Goal: Transaction & Acquisition: Purchase product/service

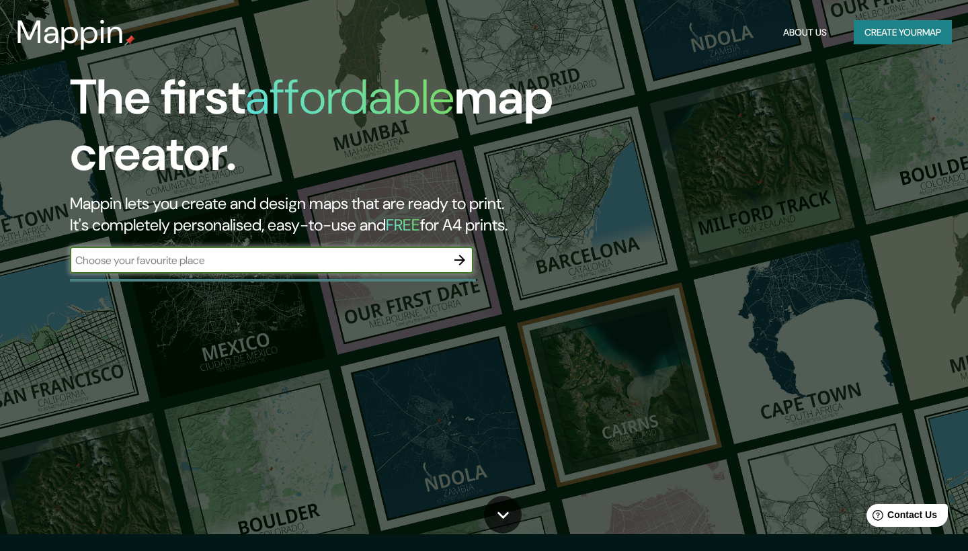
click at [387, 260] on input "text" at bounding box center [258, 260] width 377 height 15
type input "CENTRO DE CONVENCIONES CANCUN"
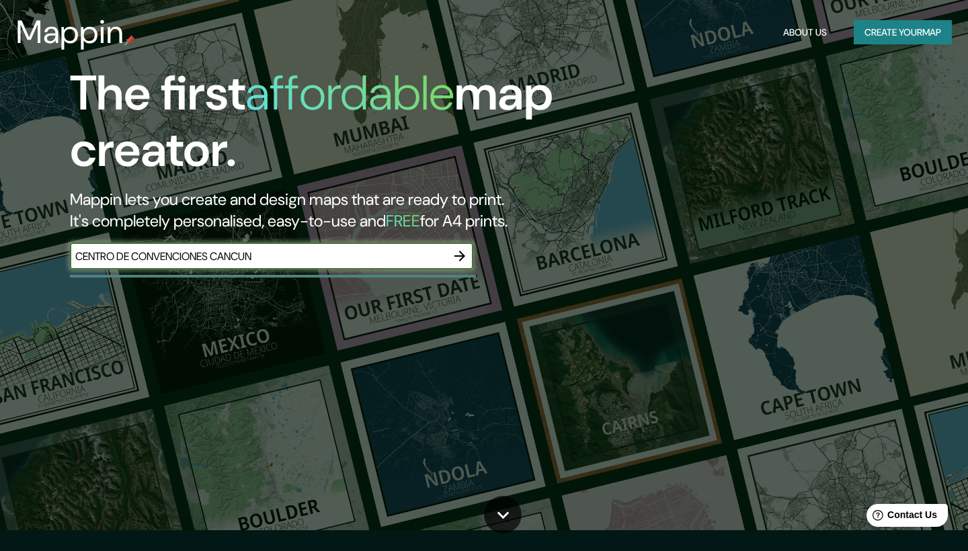
scroll to position [21, 0]
click at [463, 259] on icon "button" at bounding box center [460, 256] width 11 height 11
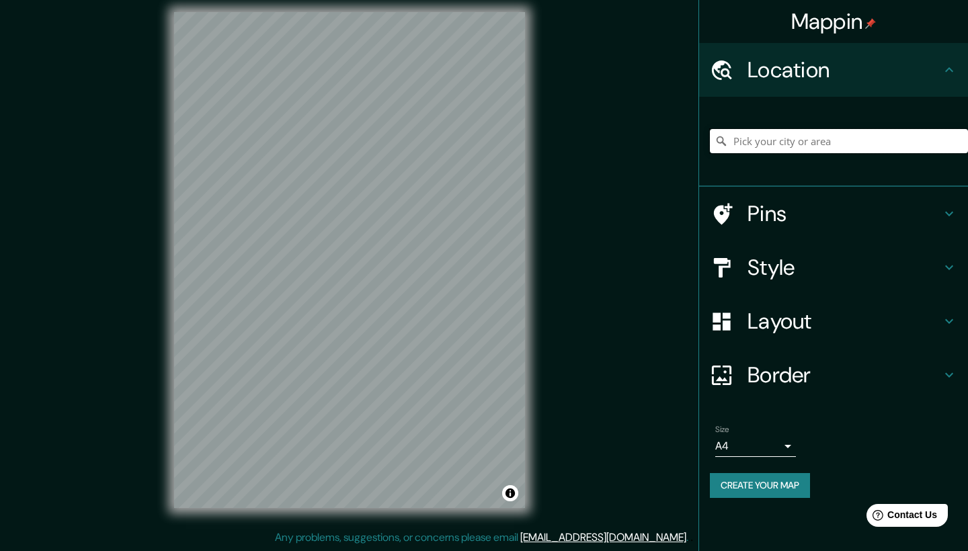
click at [789, 143] on input "Pick your city or area" at bounding box center [839, 141] width 258 height 24
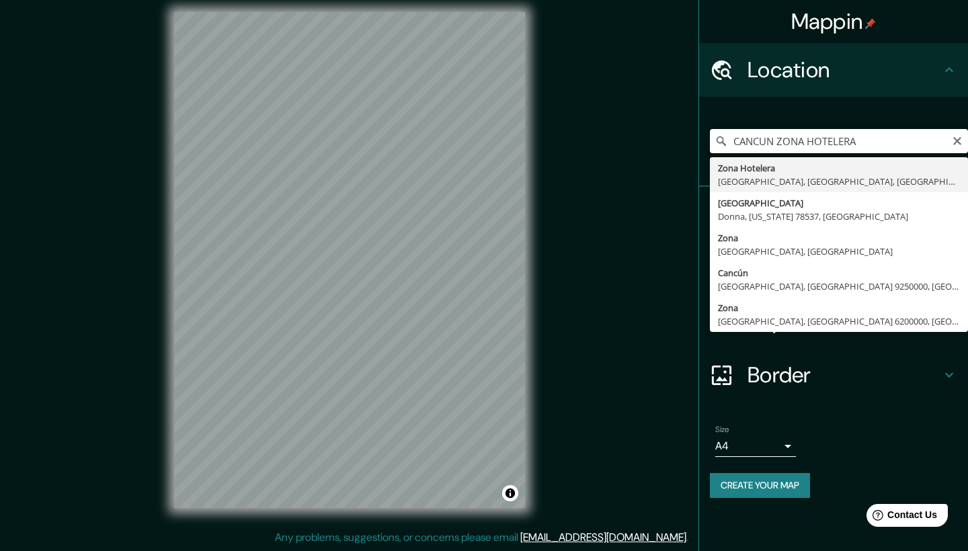
drag, startPoint x: 865, startPoint y: 143, endPoint x: 781, endPoint y: 139, distance: 84.8
click at [781, 139] on input "CANCUN ZONA HOTELERA" at bounding box center [839, 141] width 258 height 24
type input "Cancún, [GEOGRAPHIC_DATA], [GEOGRAPHIC_DATA]"
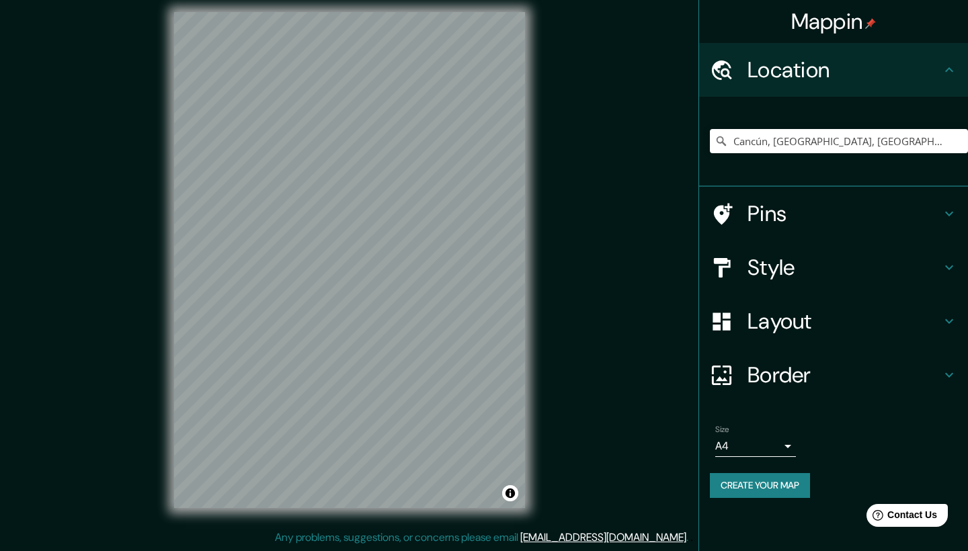
click at [853, 272] on h4 "Style" at bounding box center [845, 267] width 194 height 27
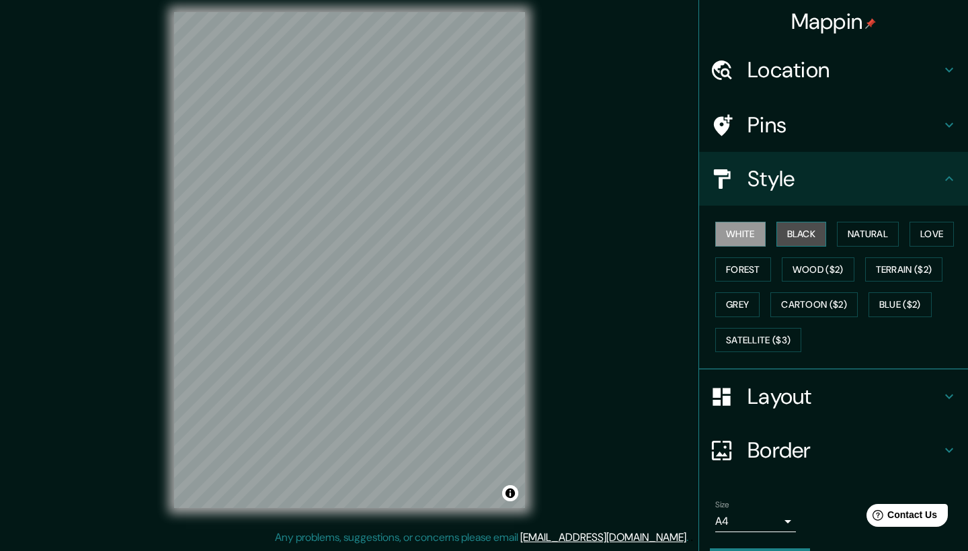
click at [815, 235] on button "Black" at bounding box center [802, 234] width 50 height 25
click at [863, 238] on button "Natural" at bounding box center [868, 234] width 62 height 25
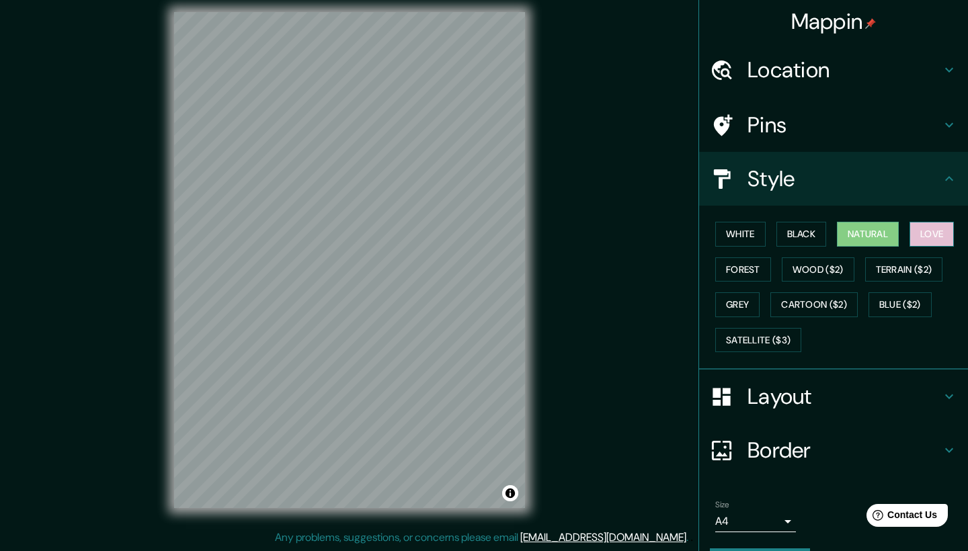
click at [942, 236] on button "Love" at bounding box center [932, 234] width 44 height 25
click at [759, 273] on button "Forest" at bounding box center [744, 270] width 56 height 25
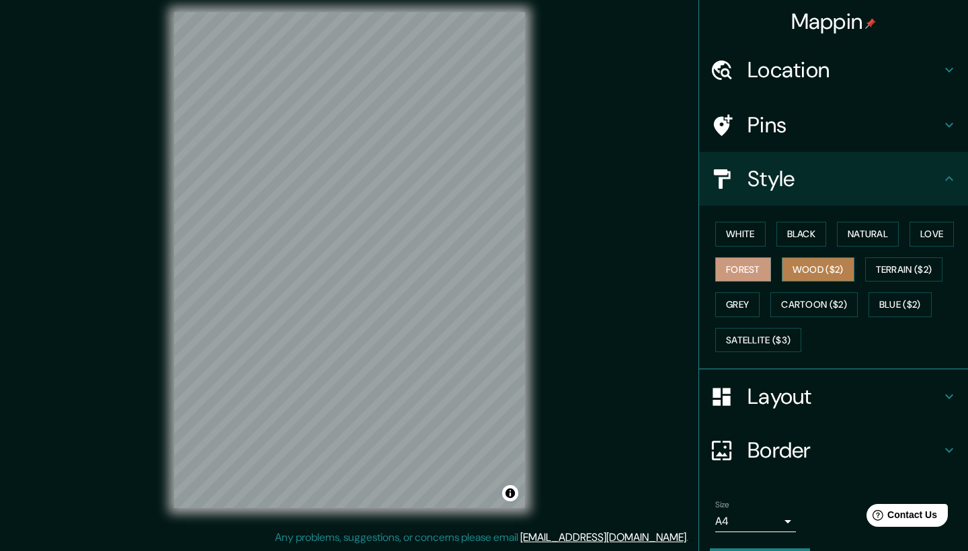
click at [820, 266] on button "Wood ($2)" at bounding box center [818, 270] width 73 height 25
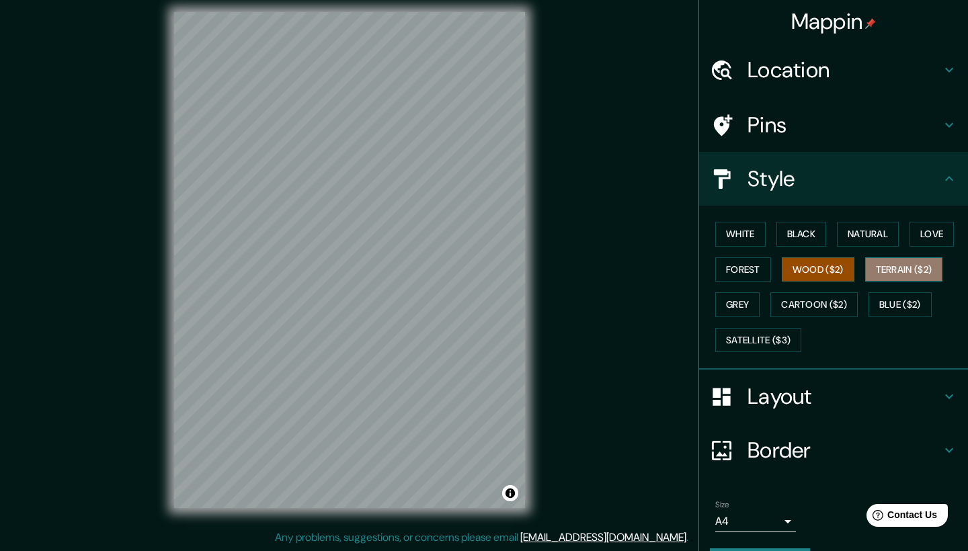
click at [903, 270] on button "Terrain ($2)" at bounding box center [904, 270] width 78 height 25
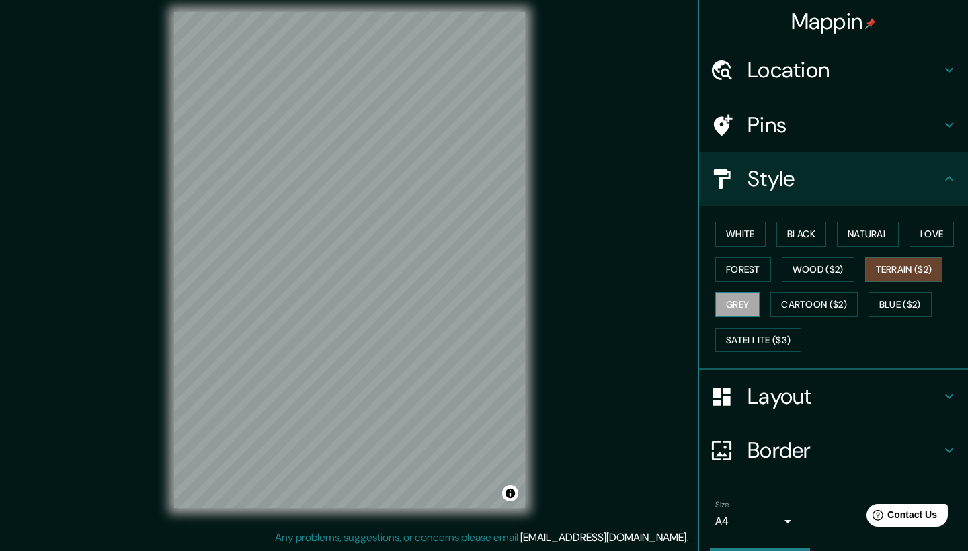
click at [742, 304] on button "Grey" at bounding box center [738, 305] width 44 height 25
click at [801, 310] on button "Cartoon ($2)" at bounding box center [814, 305] width 87 height 25
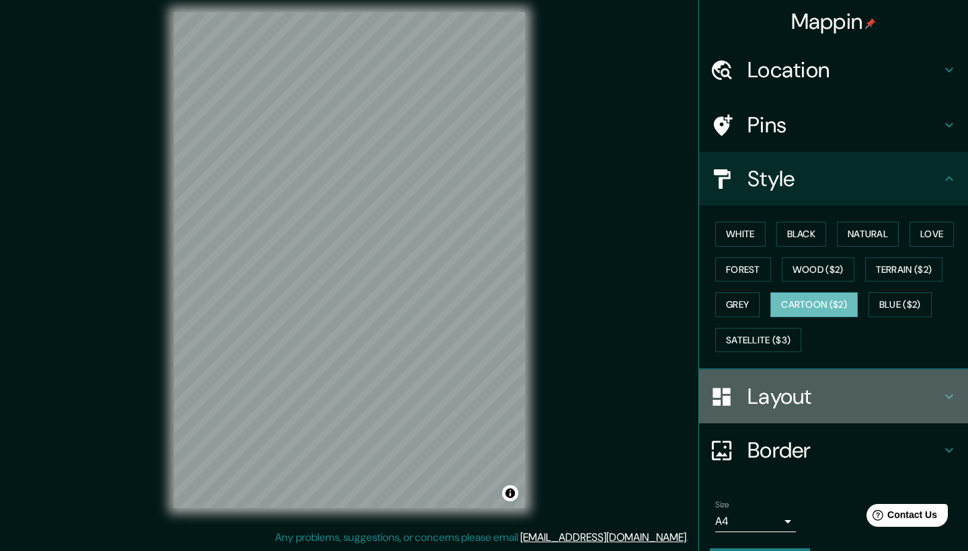
click at [818, 403] on h4 "Layout" at bounding box center [845, 396] width 194 height 27
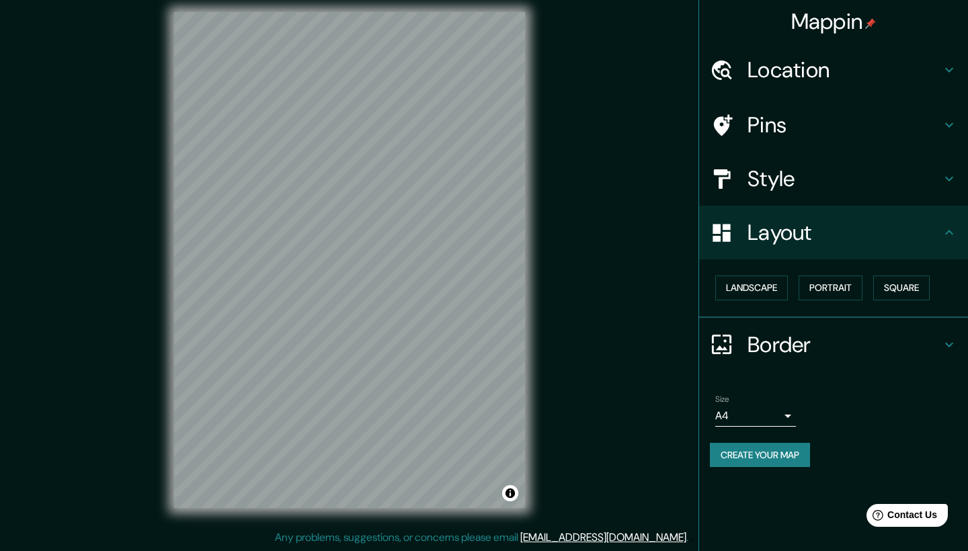
click at [801, 344] on h4 "Border" at bounding box center [845, 345] width 194 height 27
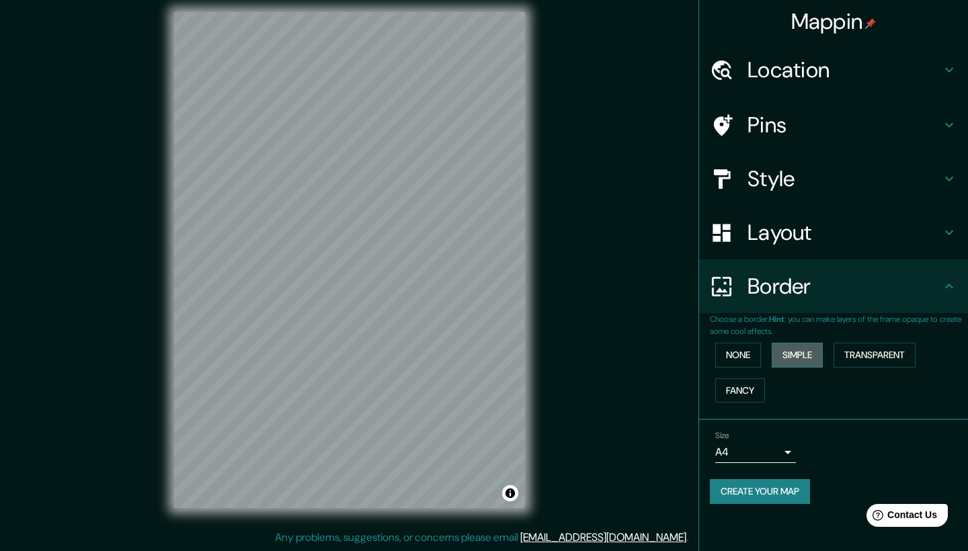
click at [802, 356] on button "Simple" at bounding box center [797, 355] width 51 height 25
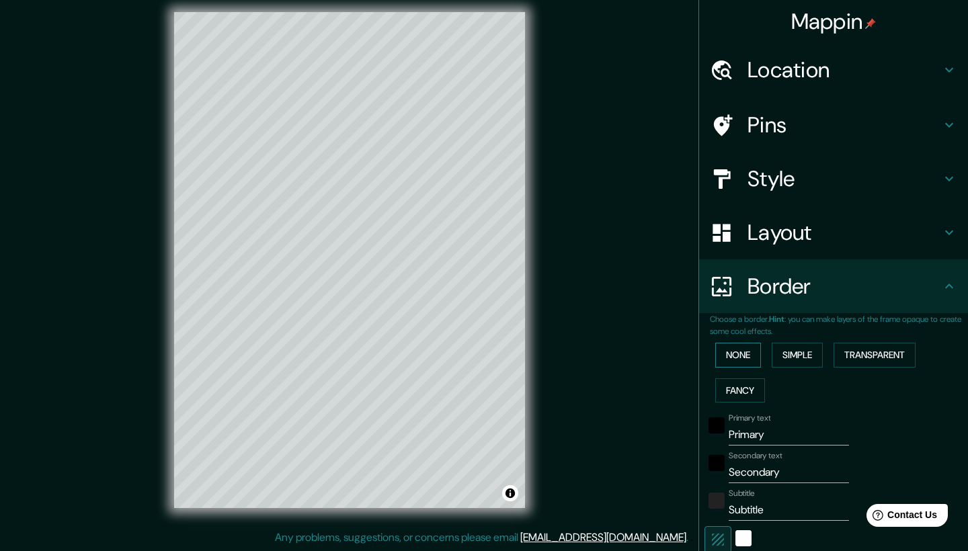
click at [751, 350] on button "None" at bounding box center [739, 355] width 46 height 25
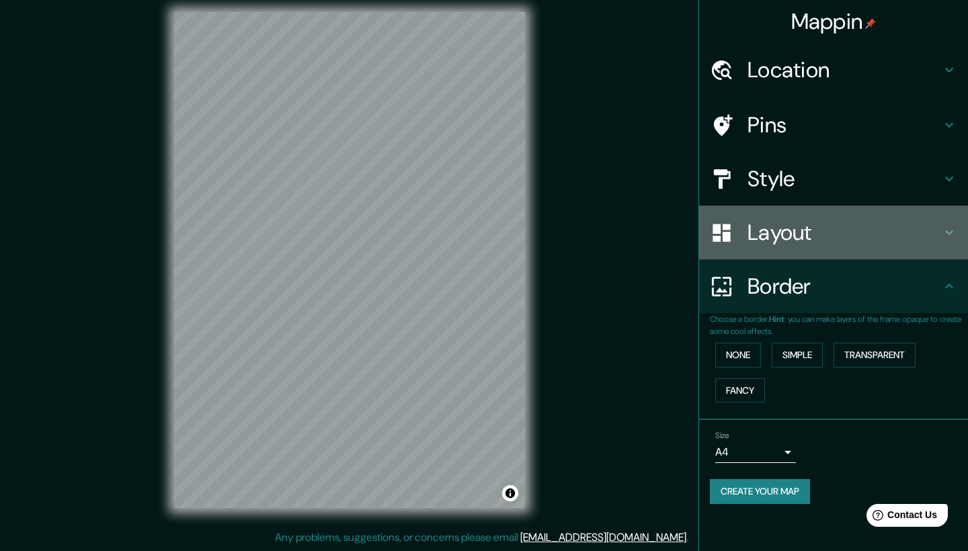
click at [851, 230] on h4 "Layout" at bounding box center [845, 232] width 194 height 27
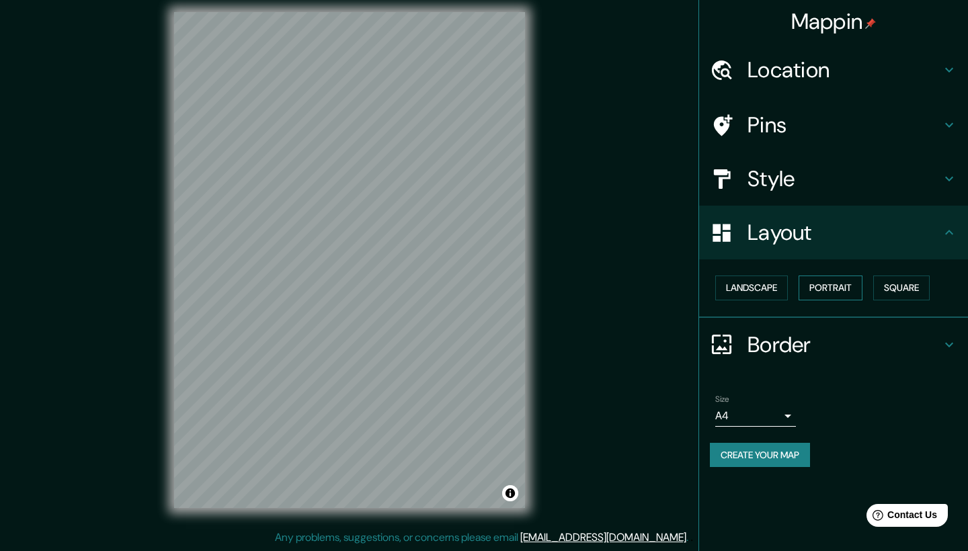
click at [825, 281] on button "Portrait" at bounding box center [831, 288] width 64 height 25
click at [764, 282] on button "Landscape" at bounding box center [752, 288] width 73 height 25
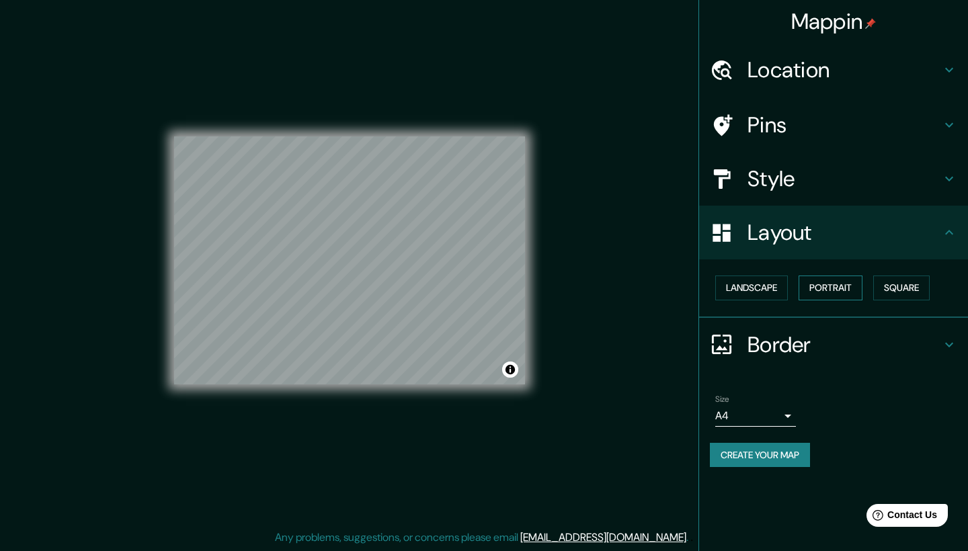
click at [817, 286] on button "Portrait" at bounding box center [831, 288] width 64 height 25
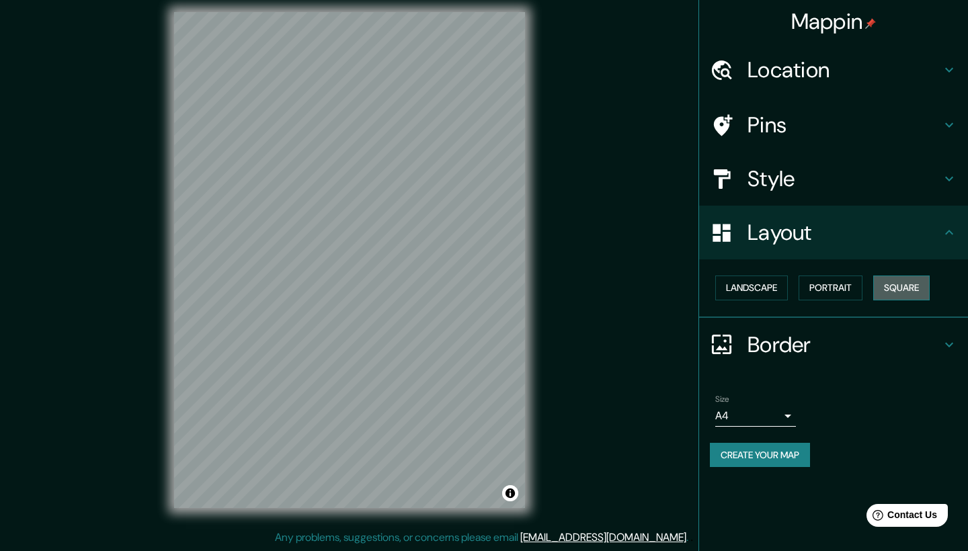
click at [894, 292] on button "Square" at bounding box center [902, 288] width 56 height 25
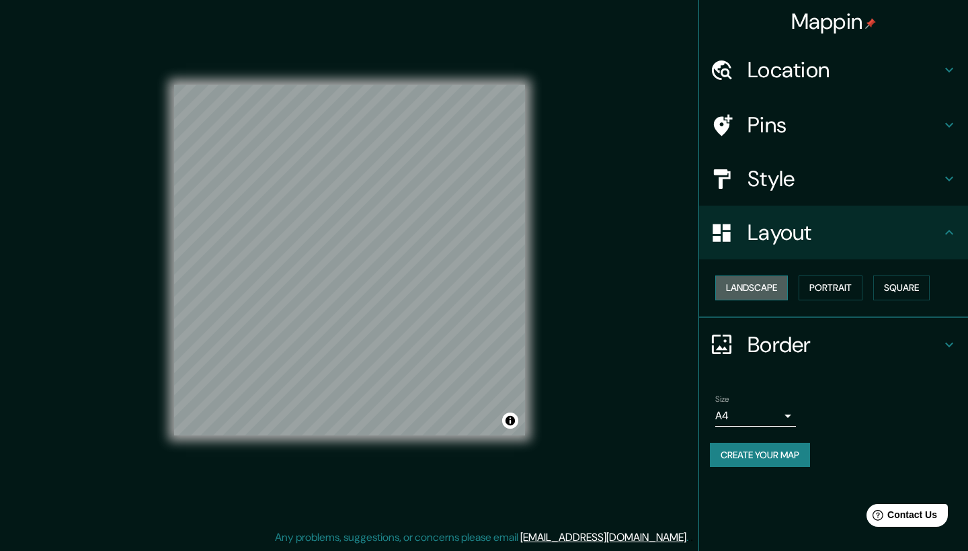
click at [776, 286] on button "Landscape" at bounding box center [752, 288] width 73 height 25
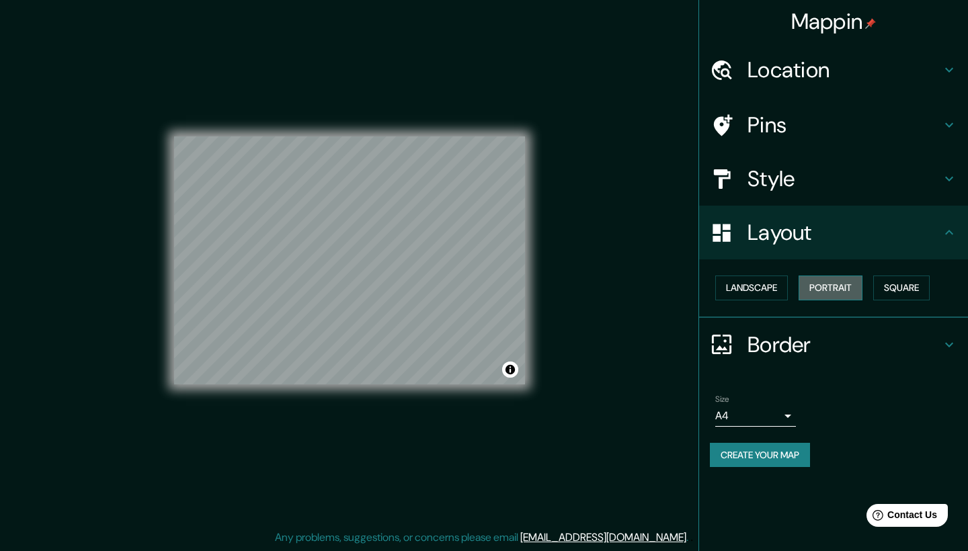
click at [835, 284] on button "Portrait" at bounding box center [831, 288] width 64 height 25
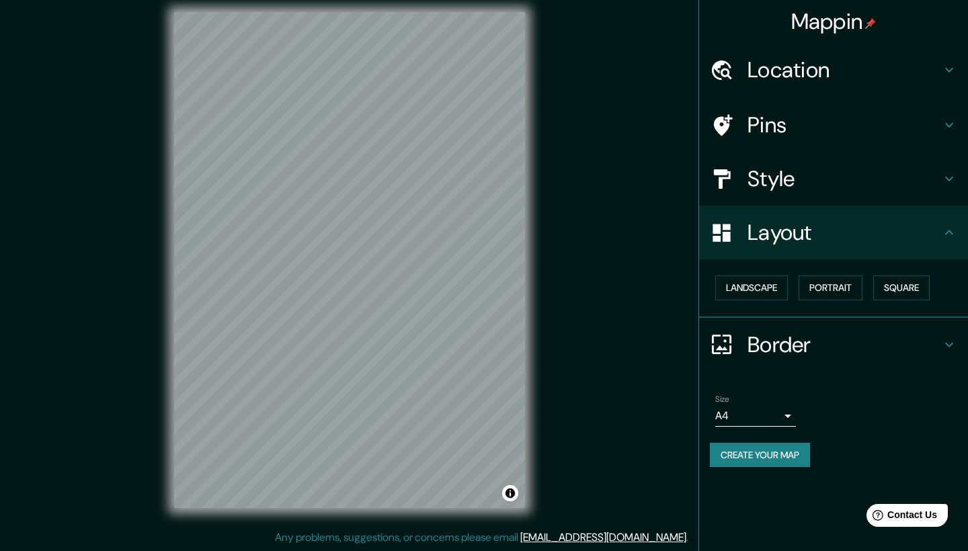
click at [835, 163] on div "Style" at bounding box center [833, 179] width 269 height 54
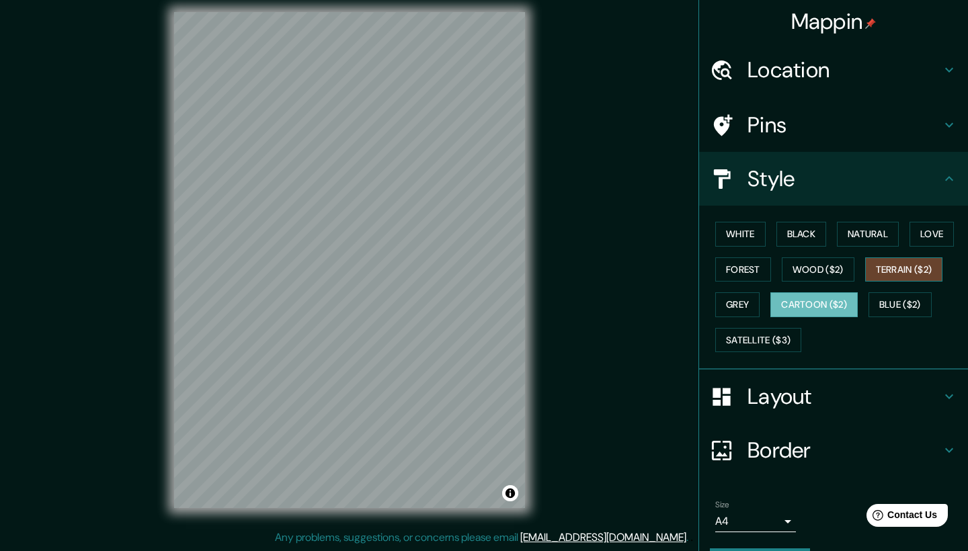
click at [904, 270] on button "Terrain ($2)" at bounding box center [904, 270] width 78 height 25
click at [751, 266] on button "Forest" at bounding box center [744, 270] width 56 height 25
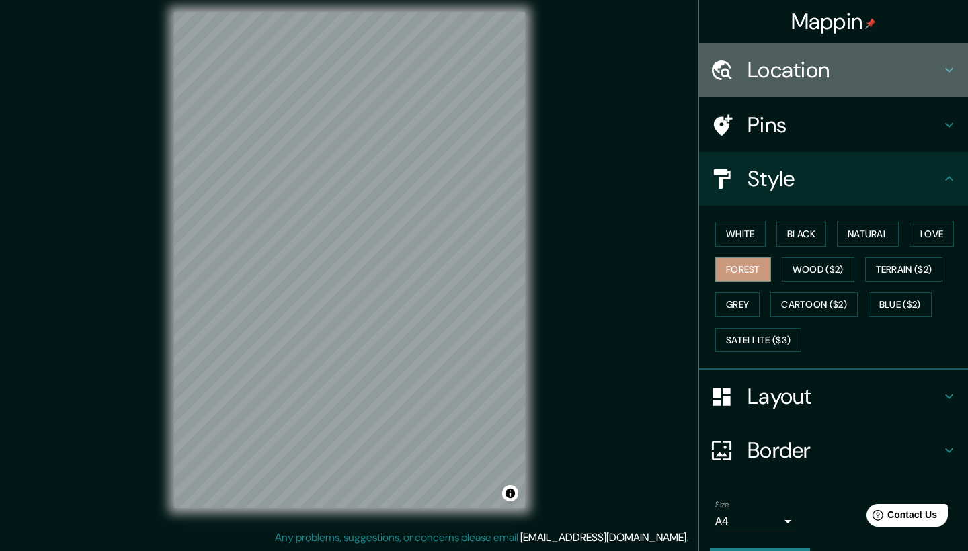
click at [842, 81] on h4 "Location" at bounding box center [845, 69] width 194 height 27
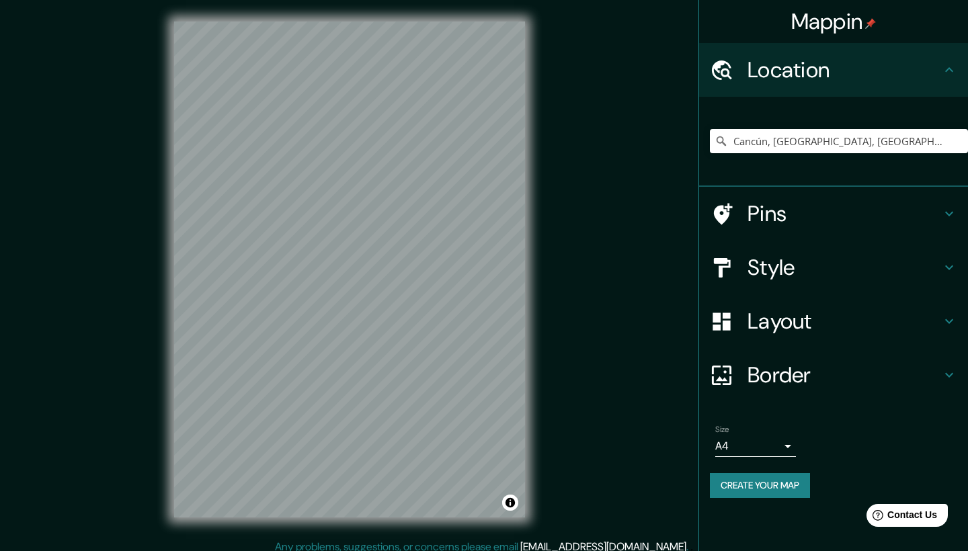
scroll to position [0, 0]
